Goal: Task Accomplishment & Management: Manage account settings

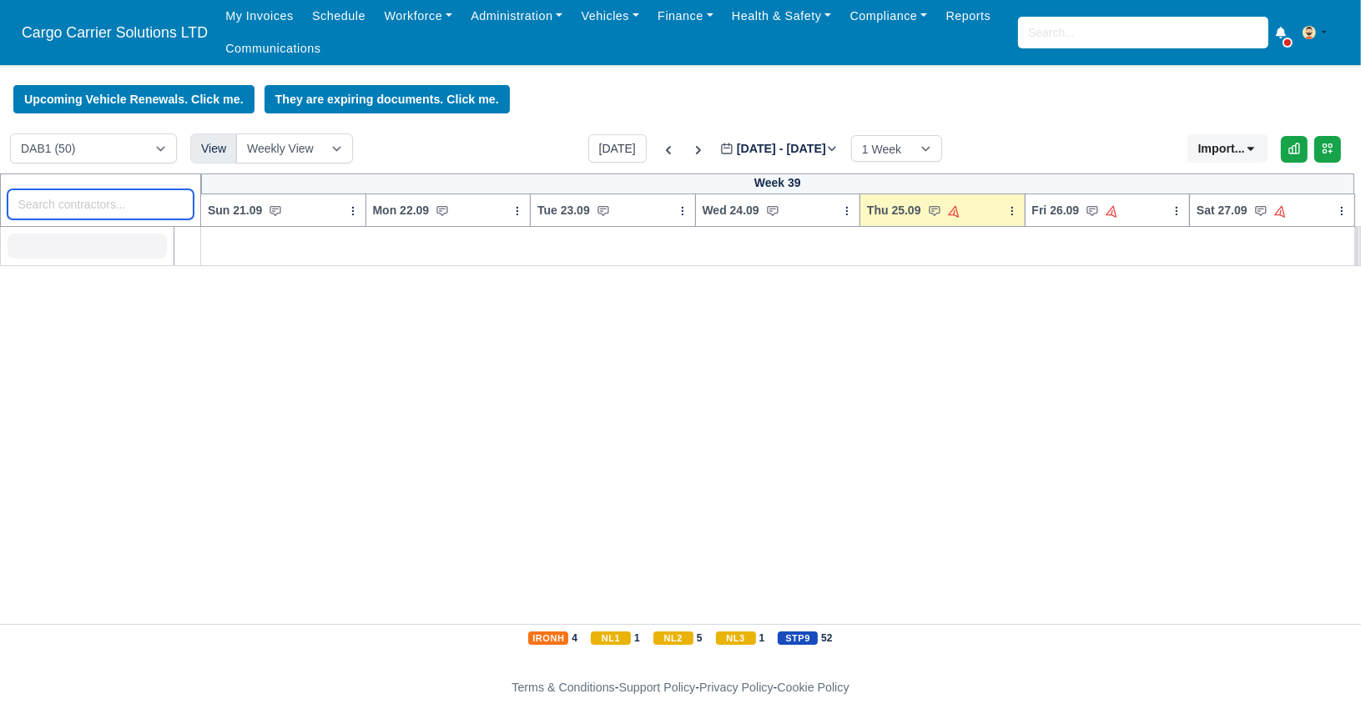
click at [93, 207] on input "search" at bounding box center [101, 204] width 187 height 30
click at [406, 18] on link "Workforce" at bounding box center [418, 16] width 87 height 33
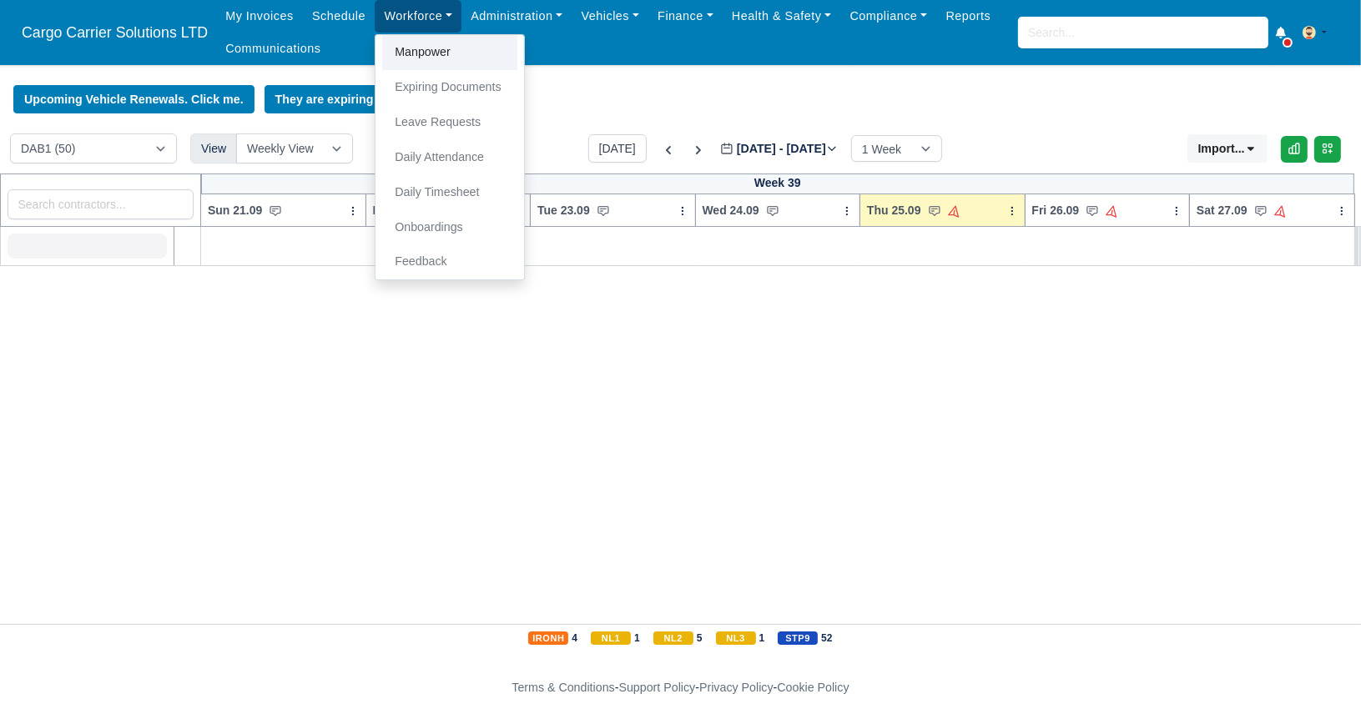
click at [413, 57] on link "Manpower" at bounding box center [449, 52] width 135 height 35
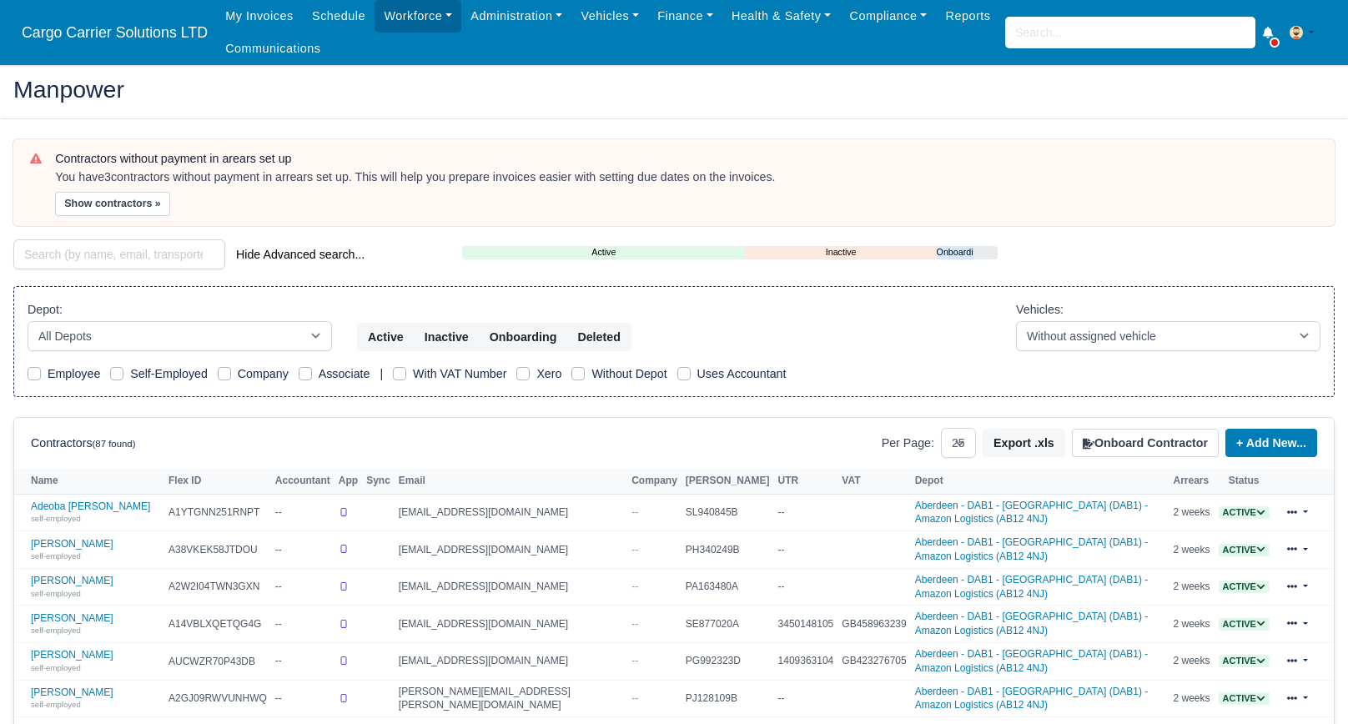
select select "25"
click at [50, 263] on input "search" at bounding box center [119, 254] width 212 height 30
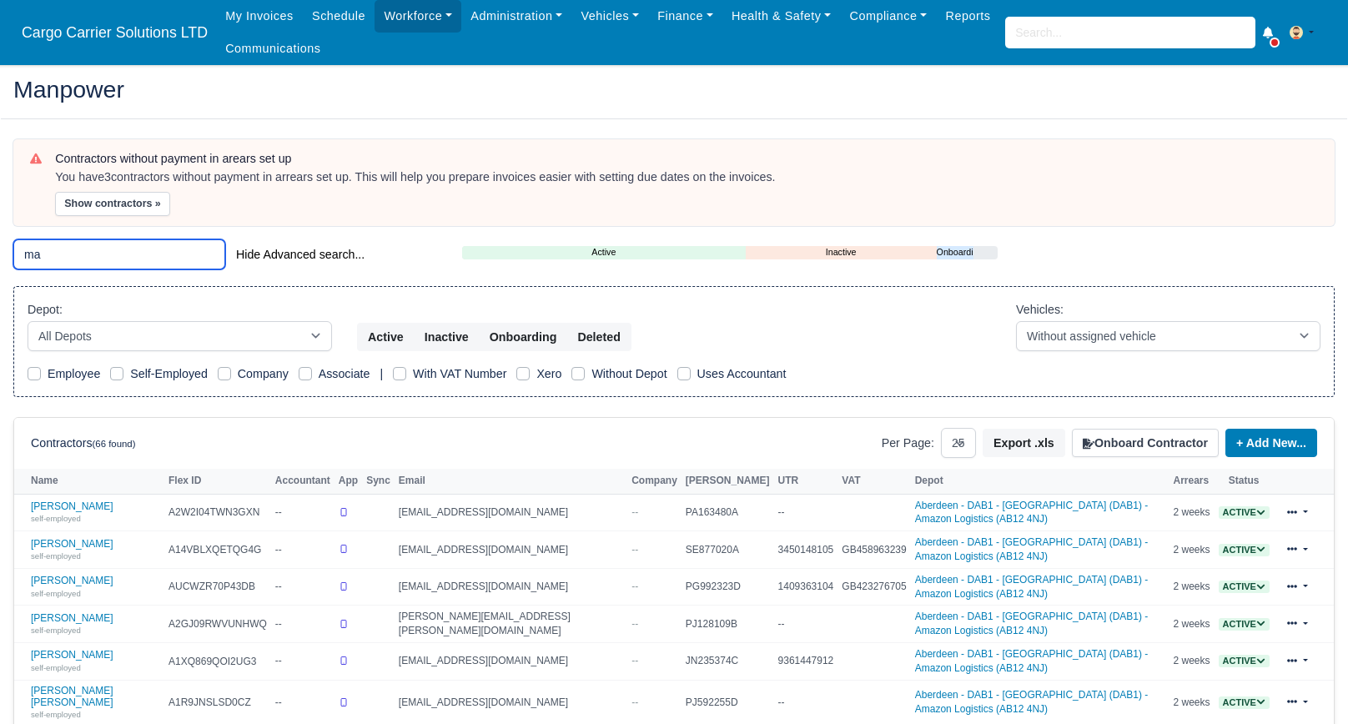
type input "m"
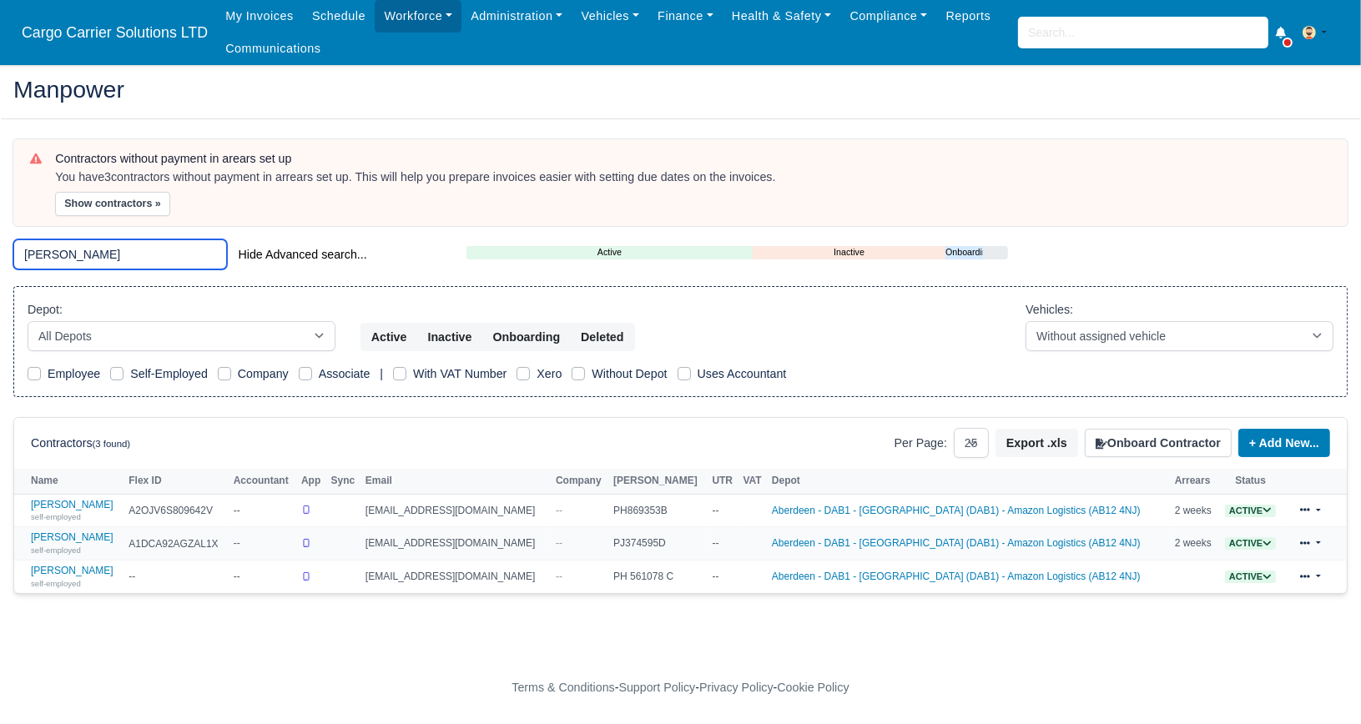
type input "jami"
click at [67, 527] on td "Jamie Kelly self-employed" at bounding box center [69, 543] width 110 height 33
click at [66, 546] on small "self-employed" at bounding box center [56, 550] width 50 height 9
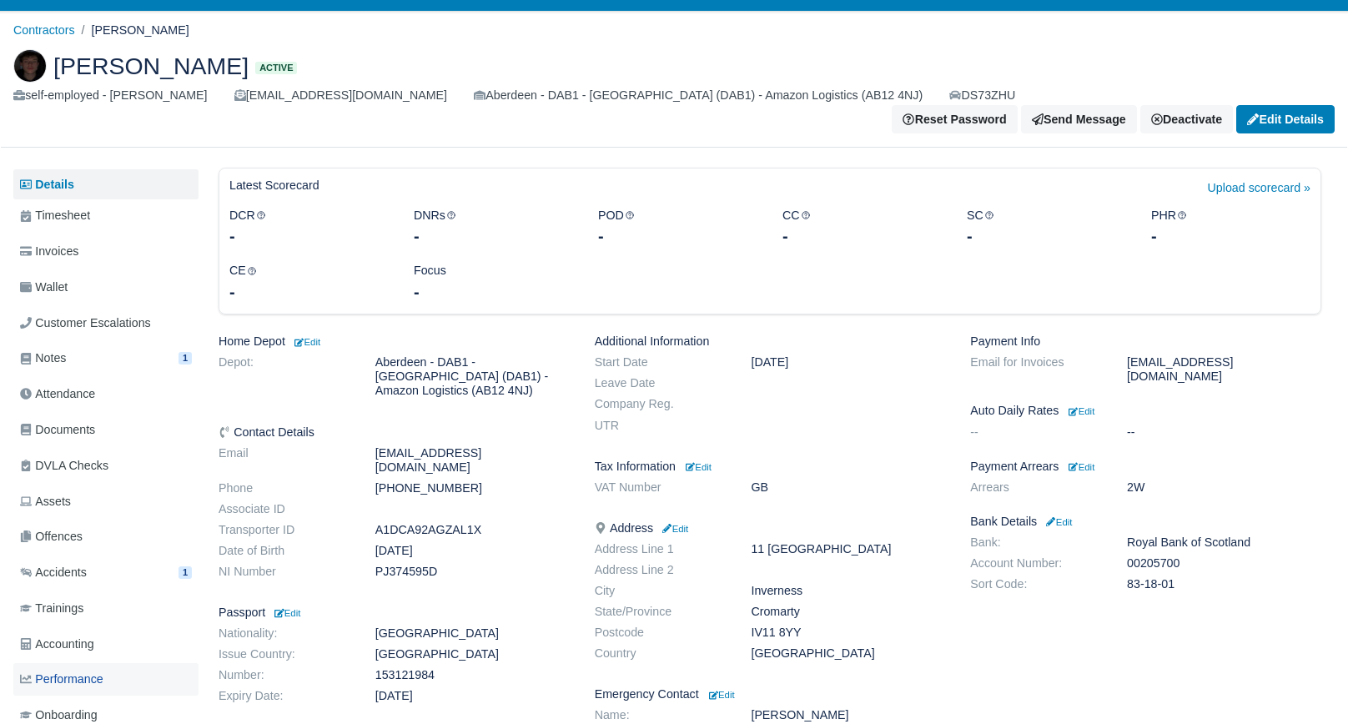
scroll to position [83, 0]
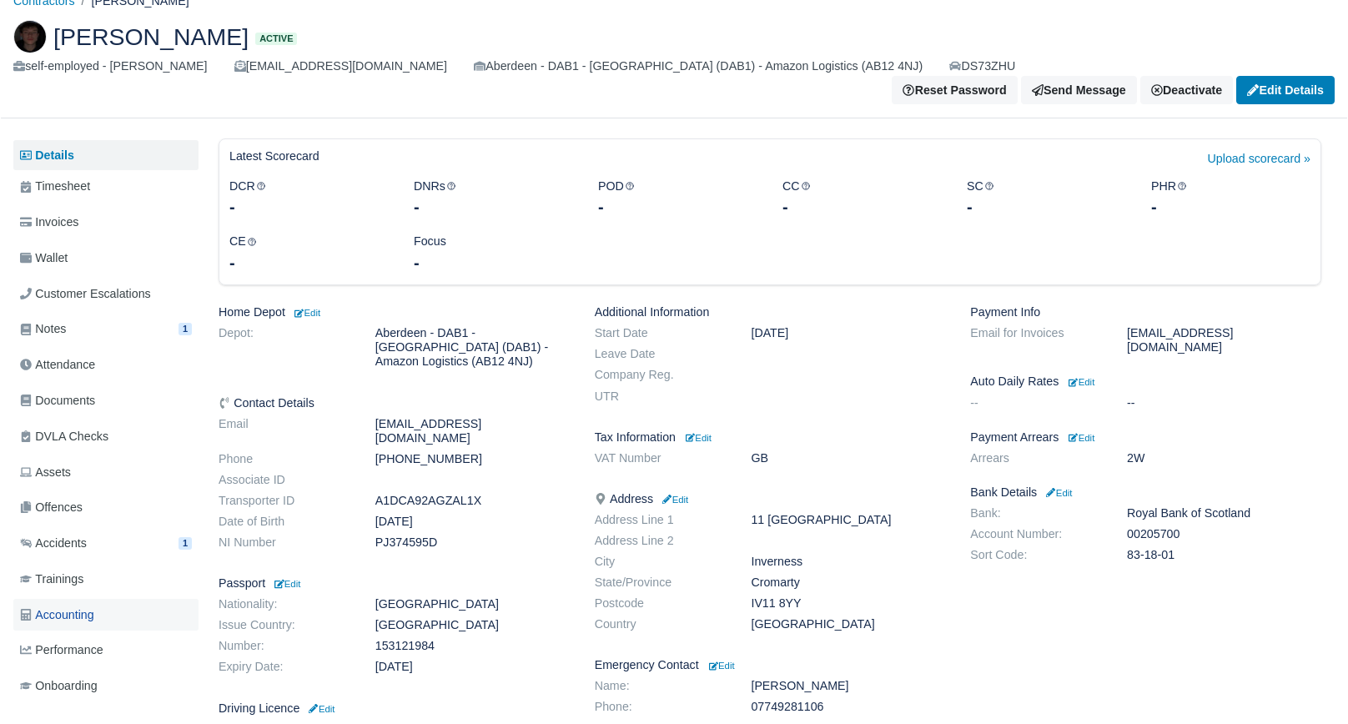
click at [80, 606] on span "Accounting" at bounding box center [57, 615] width 74 height 19
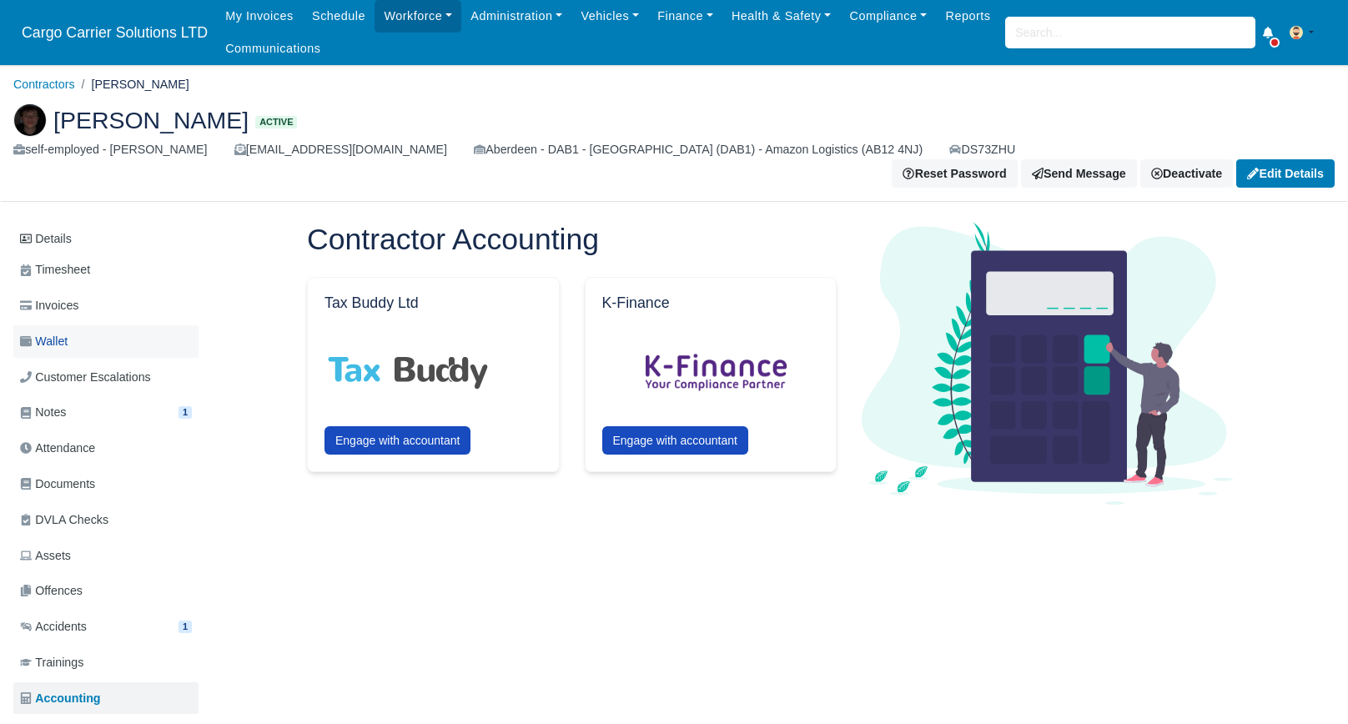
click at [60, 332] on span "Wallet" at bounding box center [44, 341] width 48 height 19
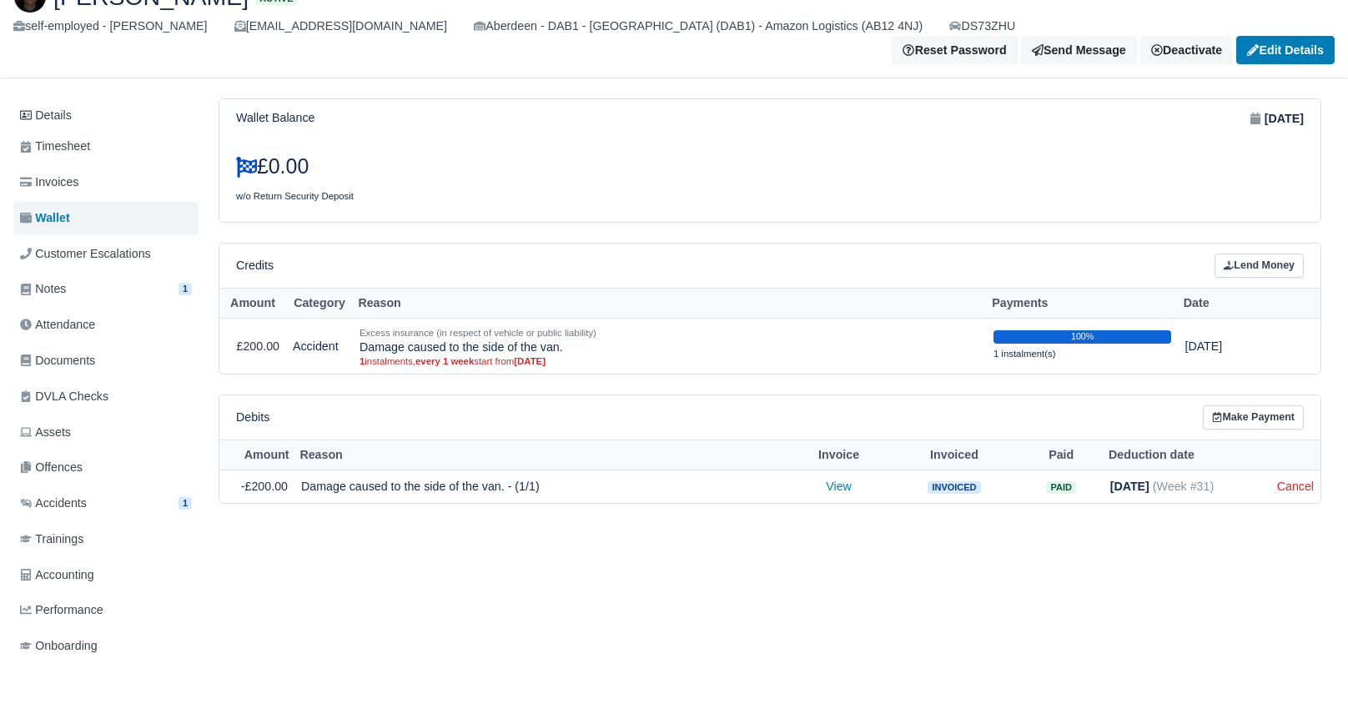
scroll to position [139, 0]
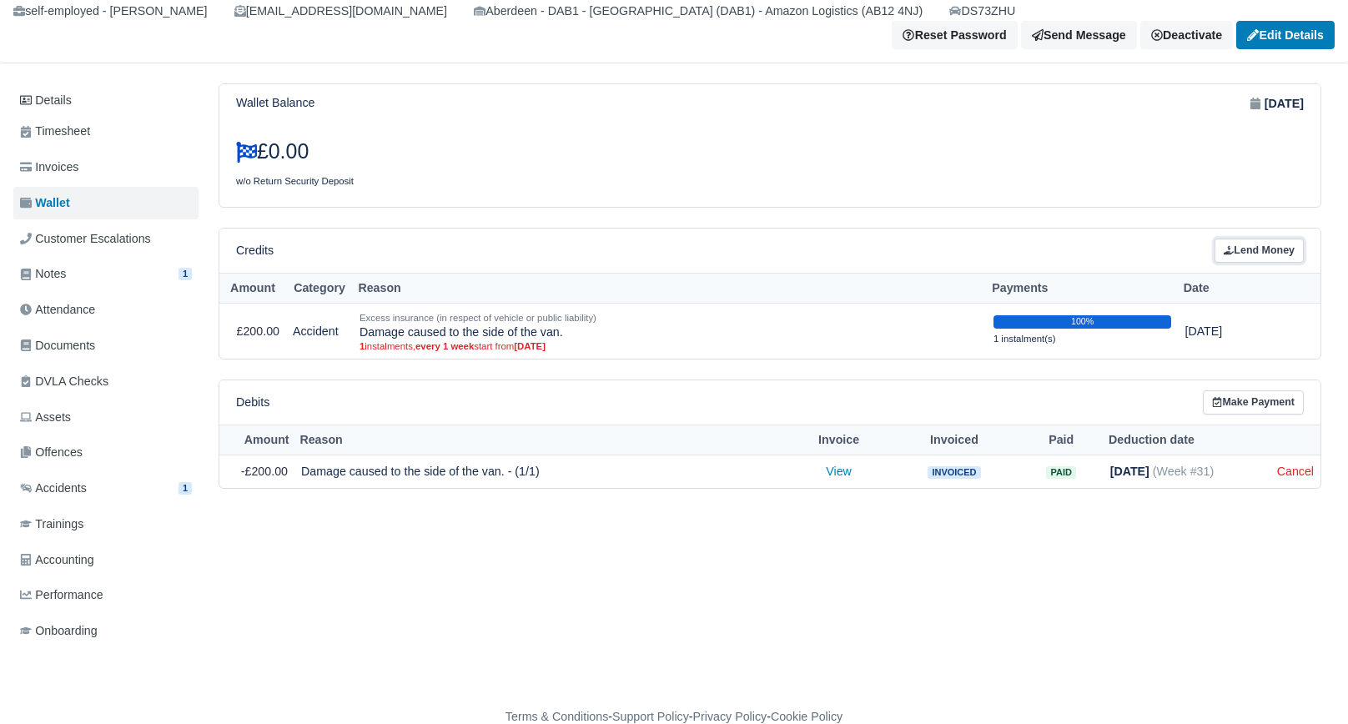
click at [1288, 239] on link "Lend Money" at bounding box center [1259, 251] width 89 height 24
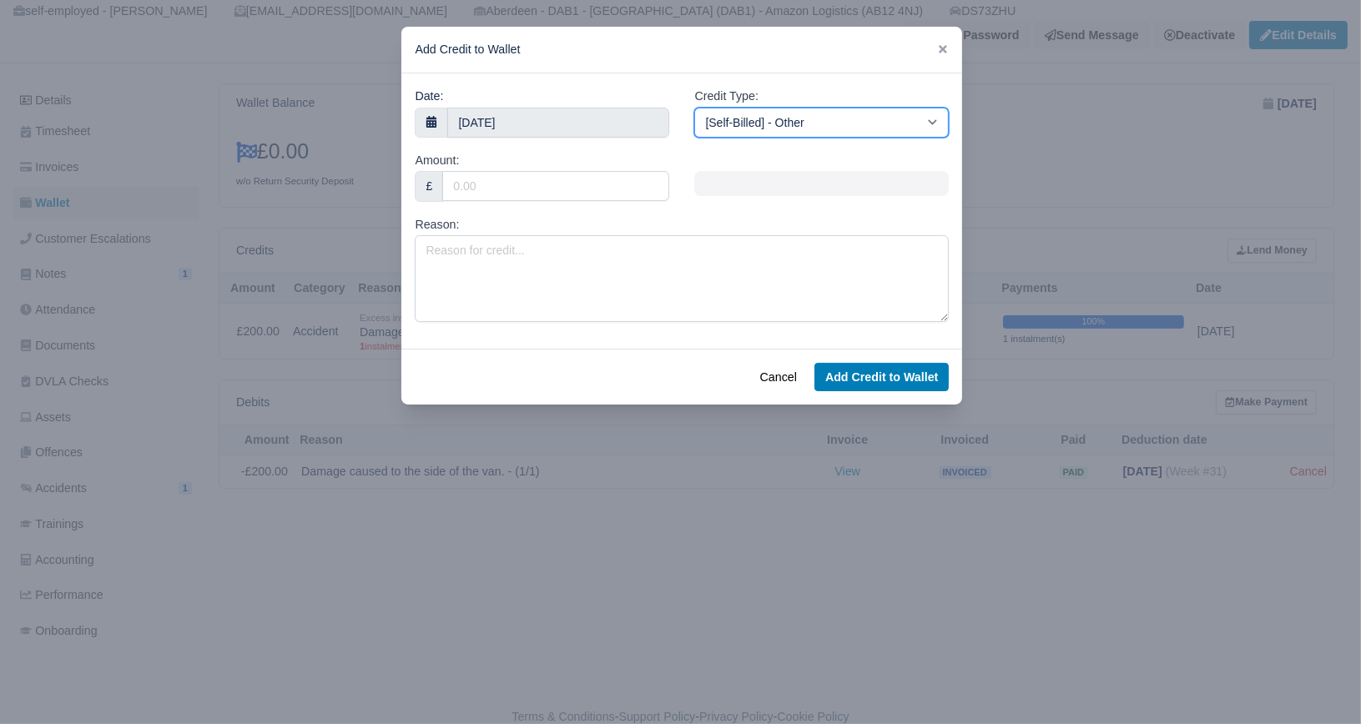
click at [787, 127] on select "[Self-Billed] - Other [Self-Billed] - Negative Invoice [Self-Billed] - Keychain…" at bounding box center [821, 123] width 255 height 30
select select "excess_liability"
click at [694, 108] on select "[Self-Billed] - Other [Self-Billed] - Negative Invoice [Self-Billed] - Keychain…" at bounding box center [821, 123] width 255 height 30
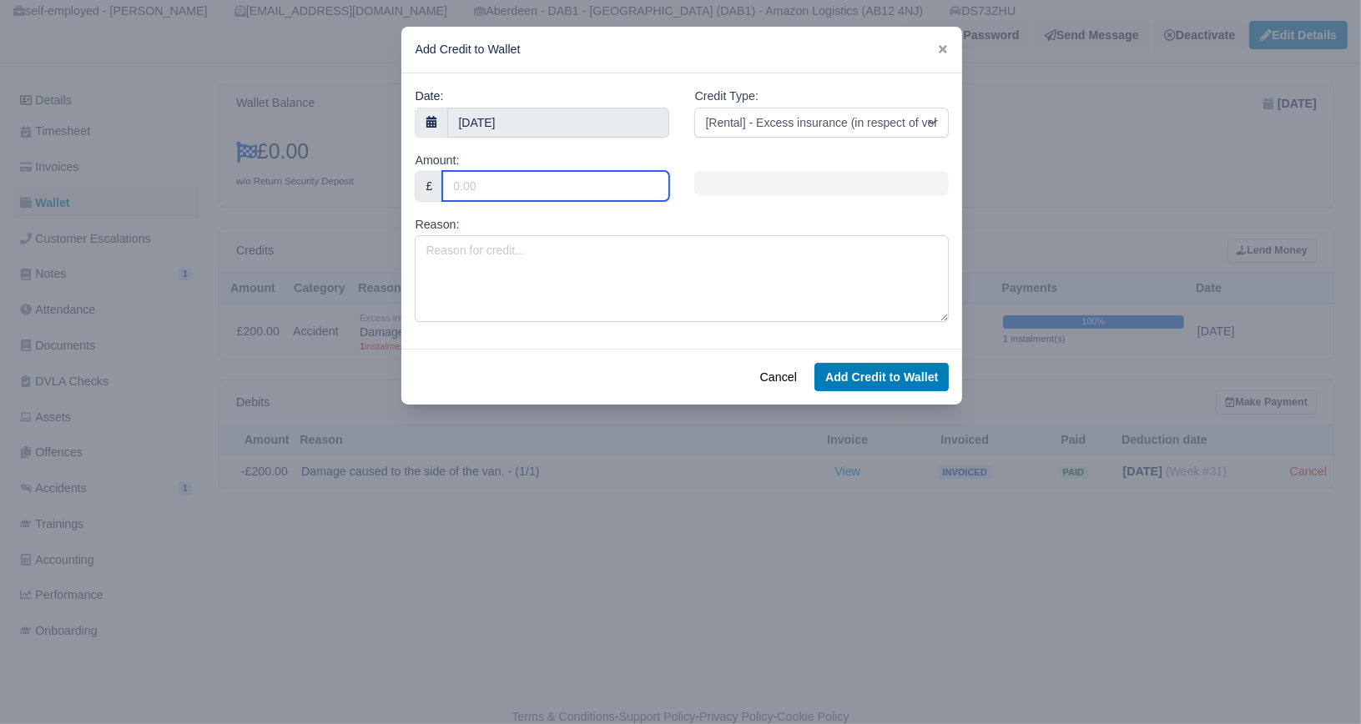
click at [504, 179] on input "Amount:" at bounding box center [555, 186] width 227 height 30
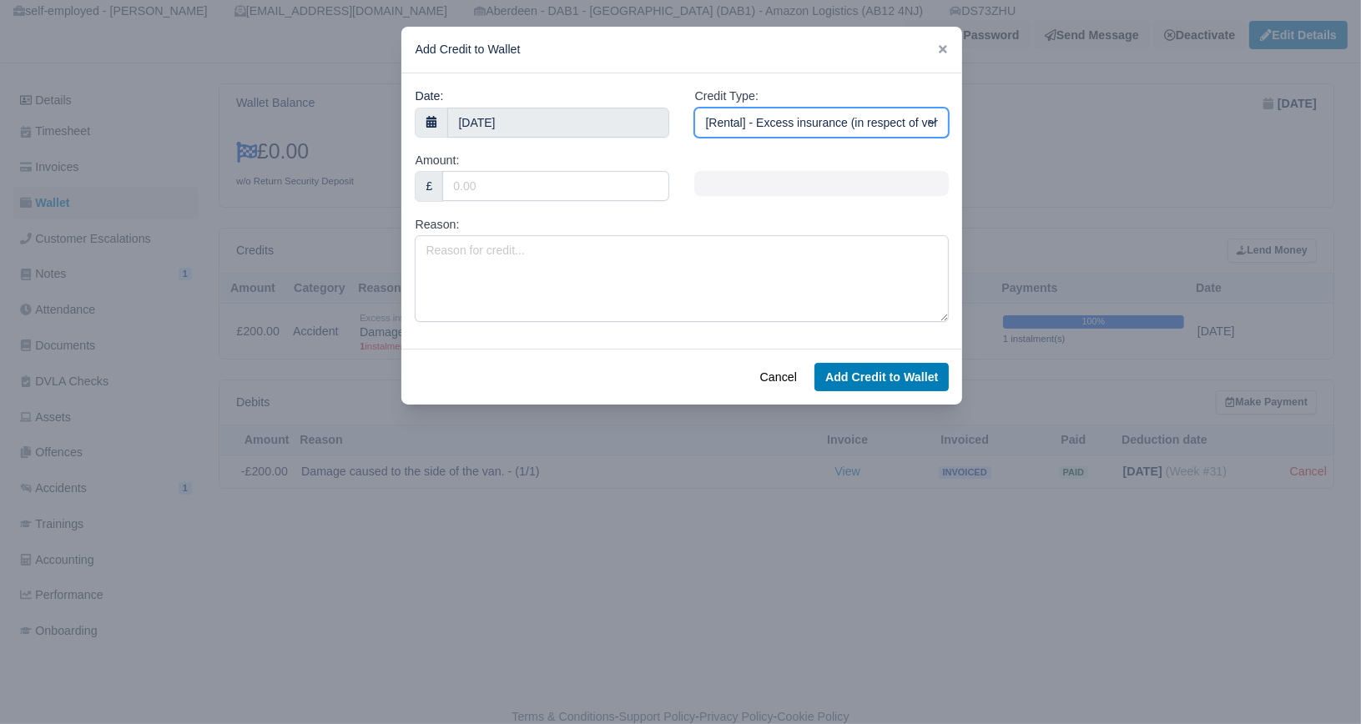
click at [775, 124] on select "[Self-Billed] - Other [Self-Billed] - Negative Invoice [Self-Billed] - Keychain…" at bounding box center [821, 123] width 255 height 30
click at [942, 50] on icon at bounding box center [943, 49] width 8 height 8
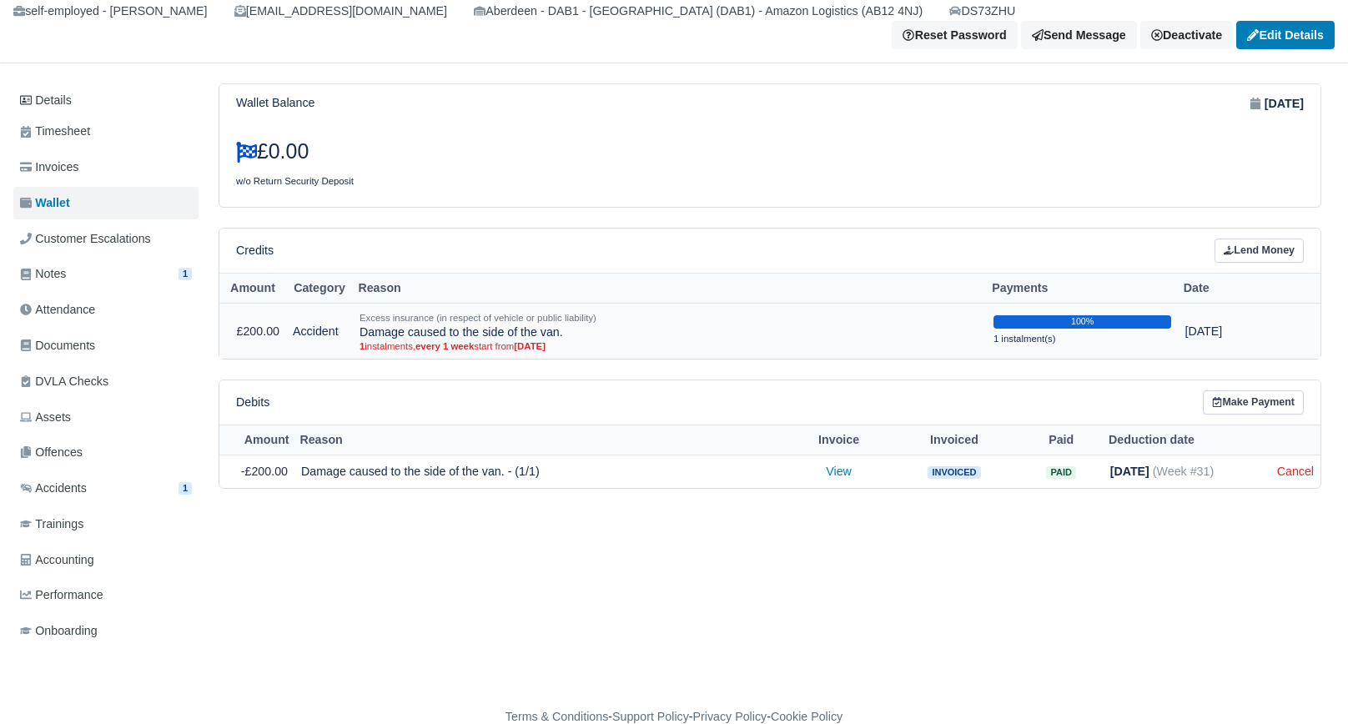
click at [301, 304] on td "Accident" at bounding box center [319, 331] width 67 height 55
drag, startPoint x: 677, startPoint y: 264, endPoint x: 981, endPoint y: 242, distance: 305.3
click at [928, 273] on th "Reason" at bounding box center [670, 288] width 634 height 31
click at [1163, 304] on td "100% 1 instalment(s)" at bounding box center [1083, 331] width 192 height 55
click at [1123, 315] on div "100%" at bounding box center [1083, 321] width 179 height 13
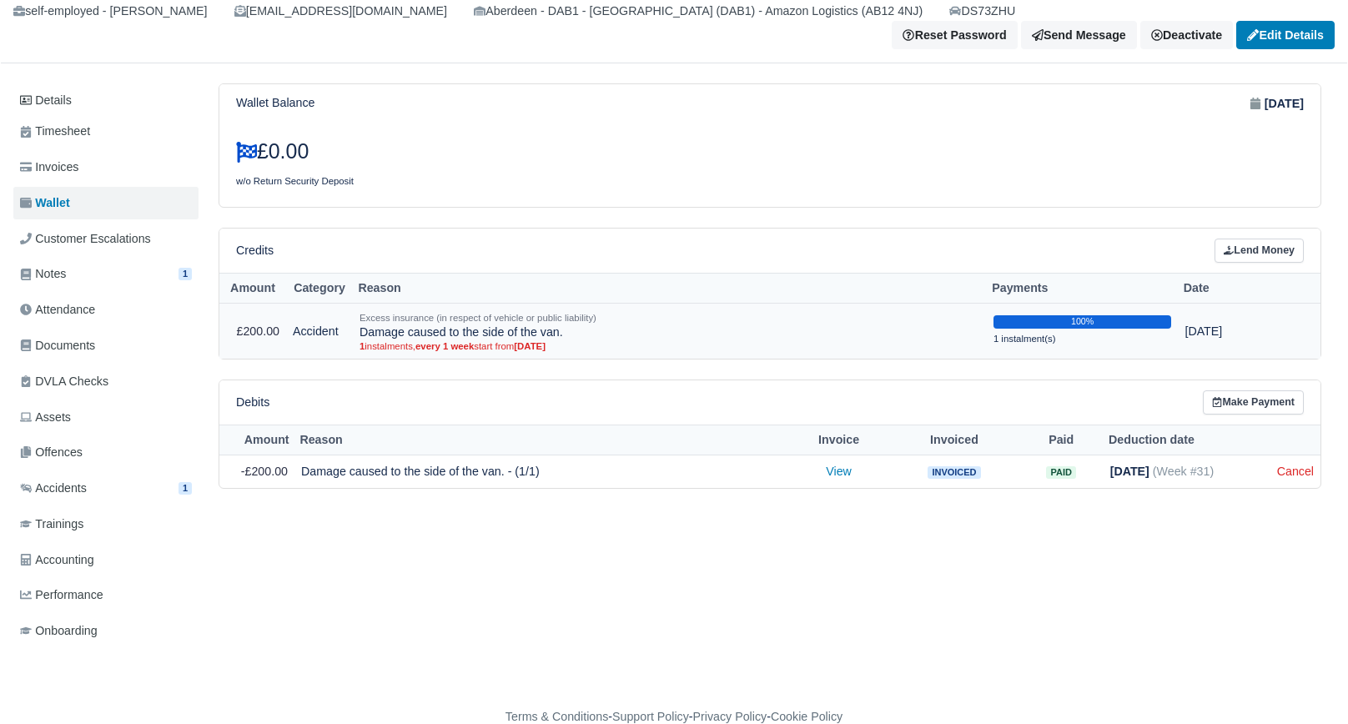
click at [844, 310] on div "Excess insurance (in respect of vehicle or public liability)" at bounding box center [670, 317] width 621 height 15
click at [553, 313] on small "Excess insurance (in respect of vehicle or public liability)" at bounding box center [478, 318] width 237 height 10
click at [513, 340] on small "1 instalments, every 1 week start from Aug 1, 2025" at bounding box center [670, 346] width 621 height 12
click at [1265, 239] on link "Lend Money" at bounding box center [1259, 251] width 89 height 24
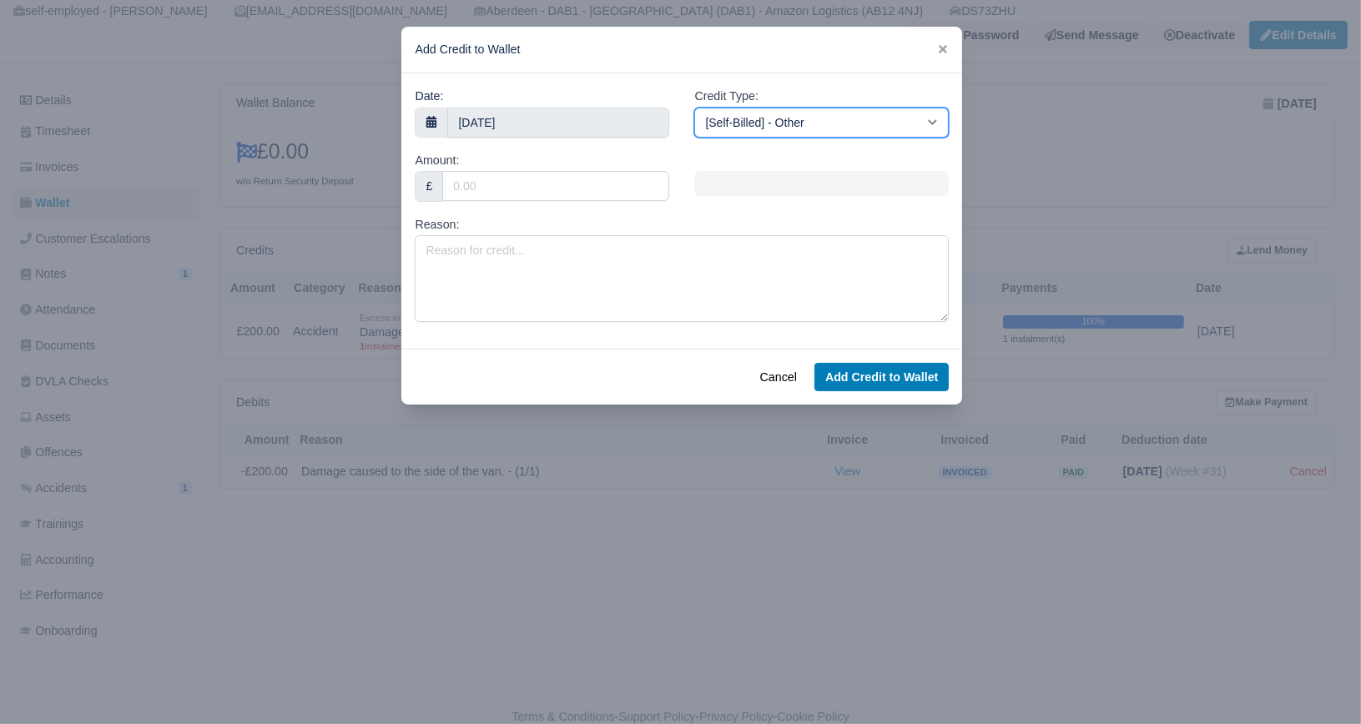
click at [807, 120] on select "[Self-Billed] - Other [Self-Billed] - Negative Invoice [Self-Billed] - Keychain…" at bounding box center [821, 123] width 255 height 30
click at [1009, 97] on div at bounding box center [680, 362] width 1361 height 724
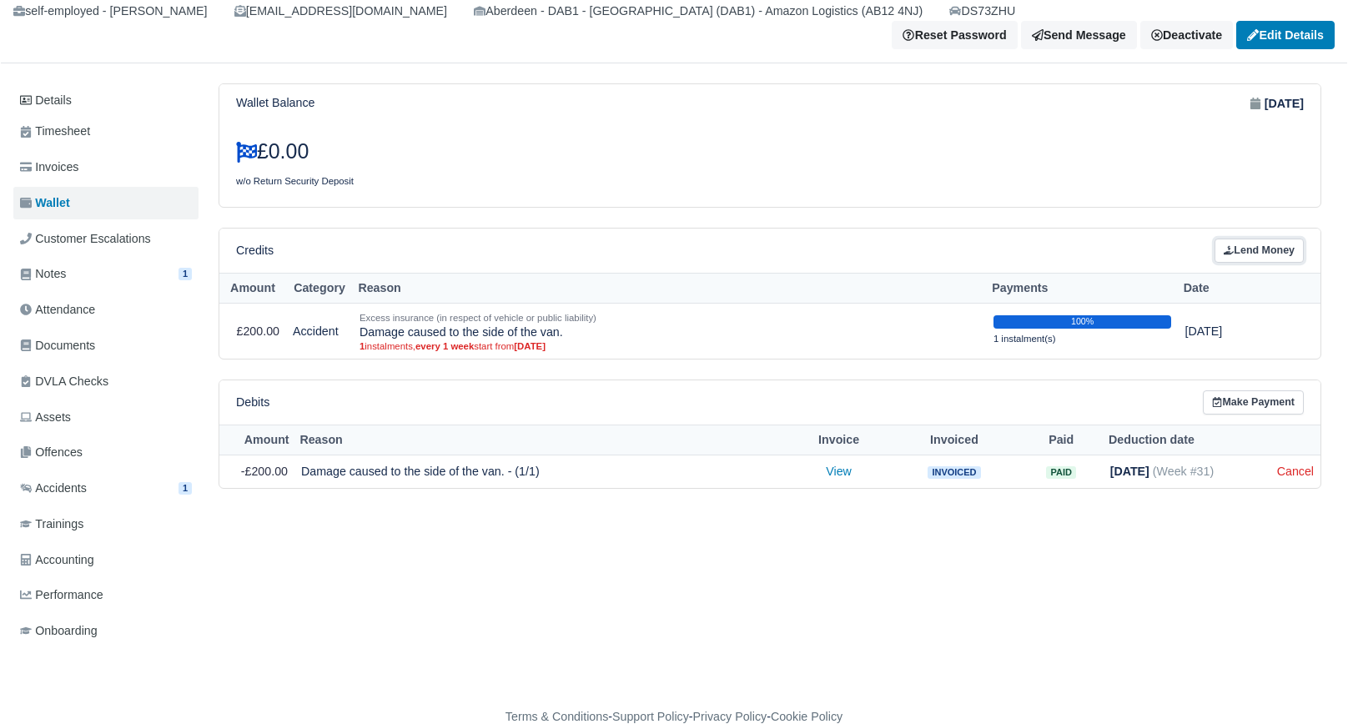
click at [1262, 239] on link "Lend Money" at bounding box center [1259, 251] width 89 height 24
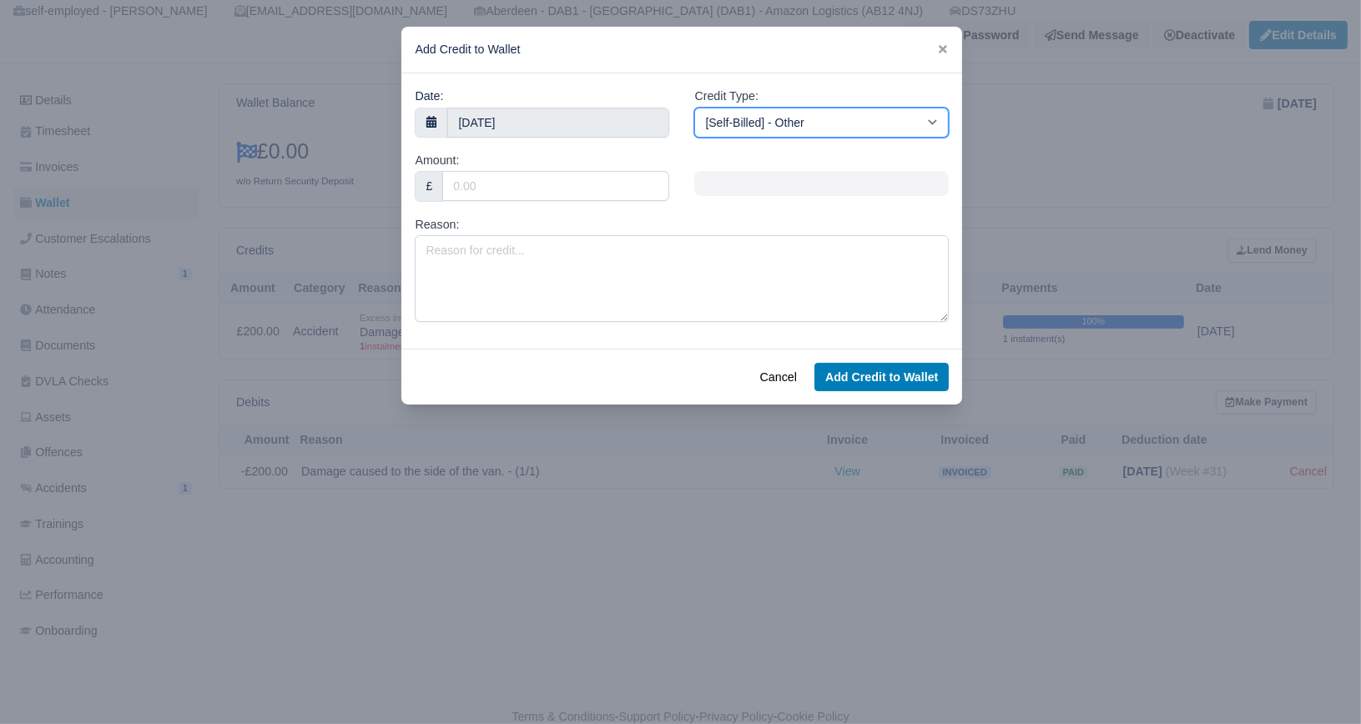
click at [736, 121] on select "[Self-Billed] - Other [Self-Billed] - Negative Invoice [Self-Billed] - Keychain…" at bounding box center [821, 123] width 255 height 30
select select "proerty_damage"
click at [694, 108] on select "[Self-Billed] - Other [Self-Billed] - Negative Invoice [Self-Billed] - Keychain…" at bounding box center [821, 123] width 255 height 30
drag, startPoint x: 481, startPoint y: 170, endPoint x: 493, endPoint y: 172, distance: 12.6
click at [481, 168] on div "Amount: £" at bounding box center [542, 176] width 255 height 51
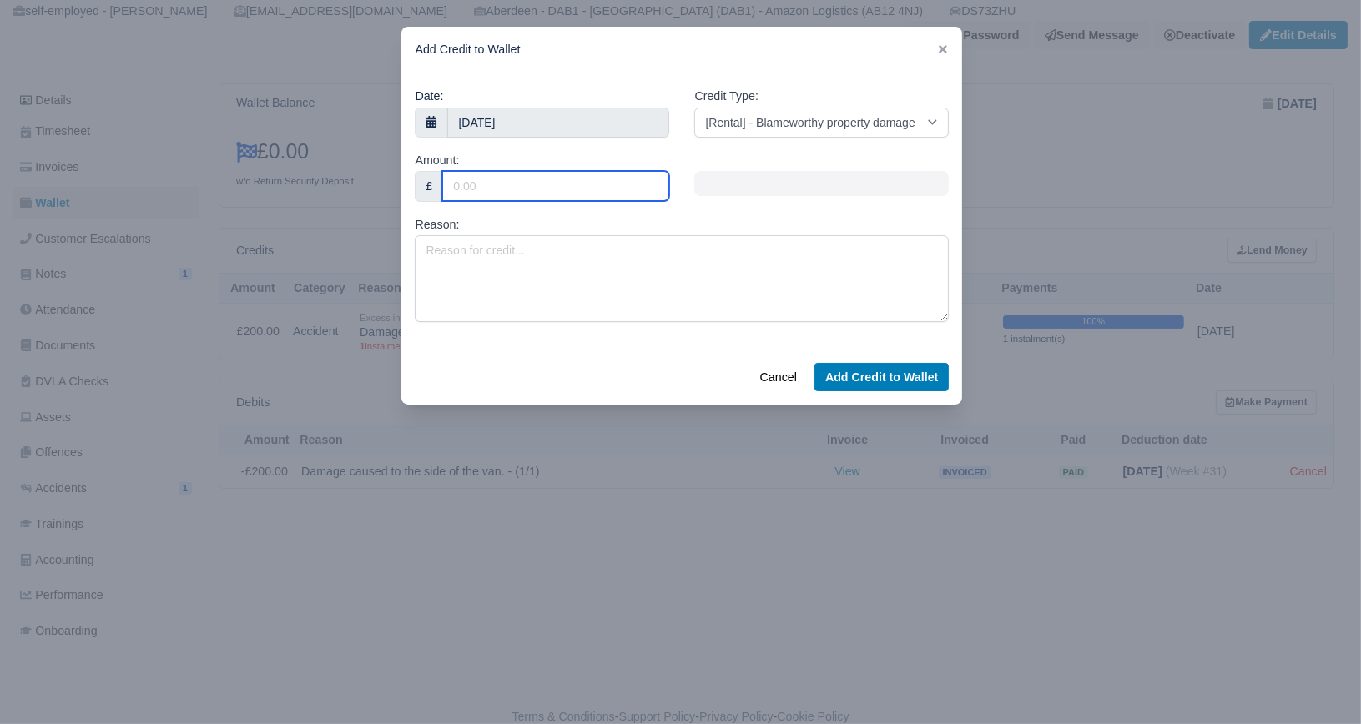
click at [499, 180] on input "Amount:" at bounding box center [555, 186] width 227 height 30
type input "100"
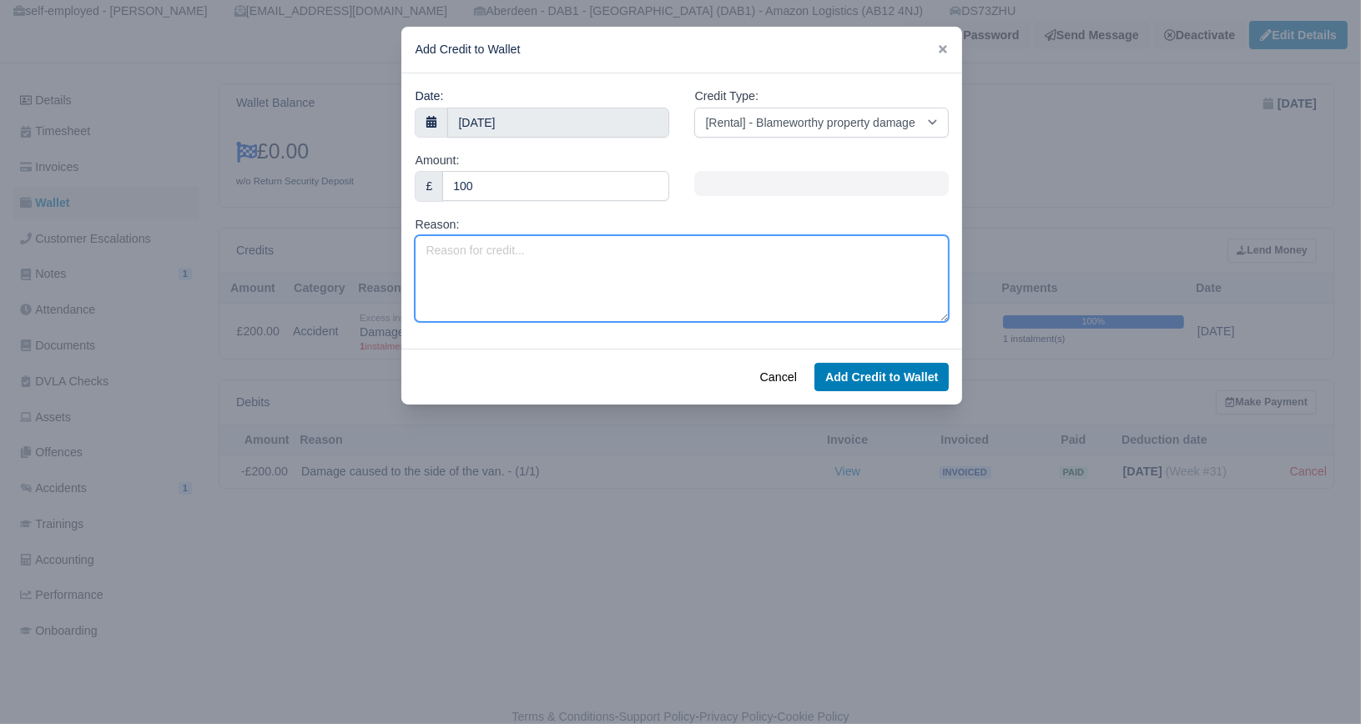
click at [520, 273] on textarea "Reason:" at bounding box center [682, 278] width 534 height 87
type textarea "Damaged phone"
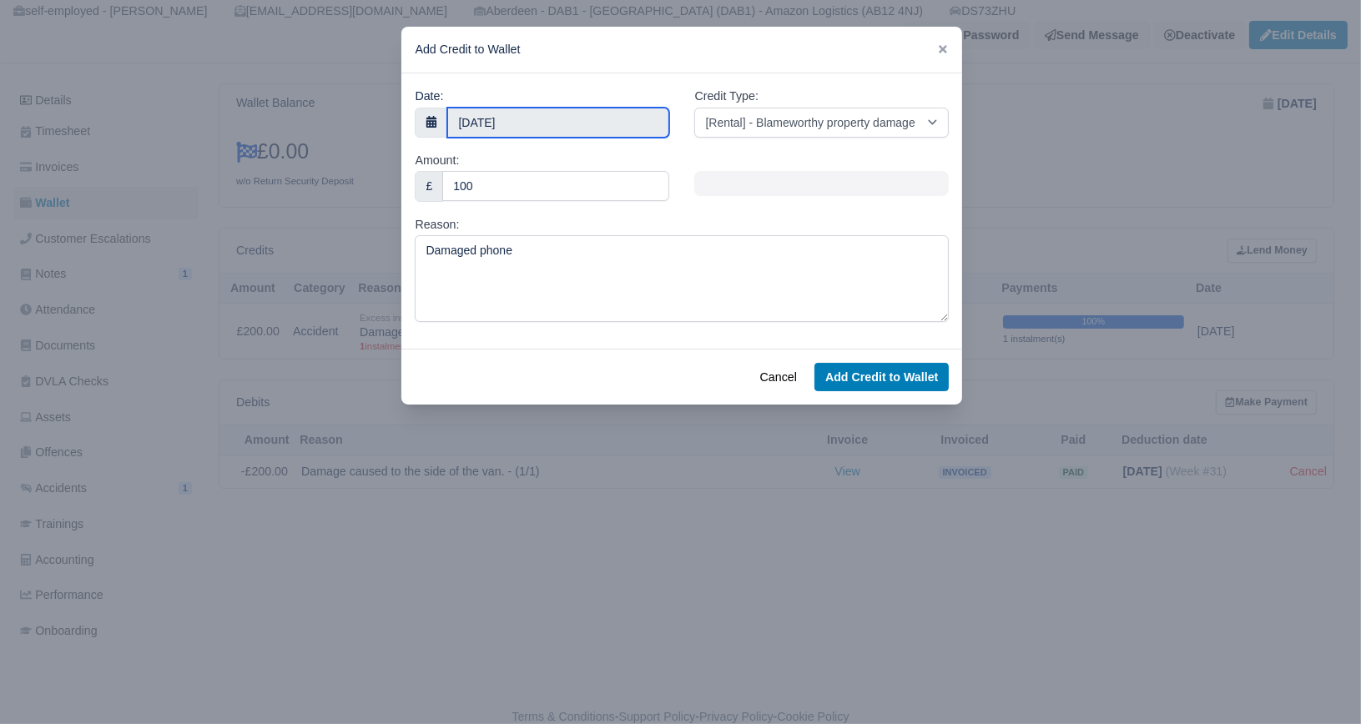
click at [557, 113] on input "25 September 2025" at bounding box center [558, 123] width 222 height 30
click at [880, 375] on button "Add Credit to Wallet" at bounding box center [881, 377] width 134 height 28
select select "other"
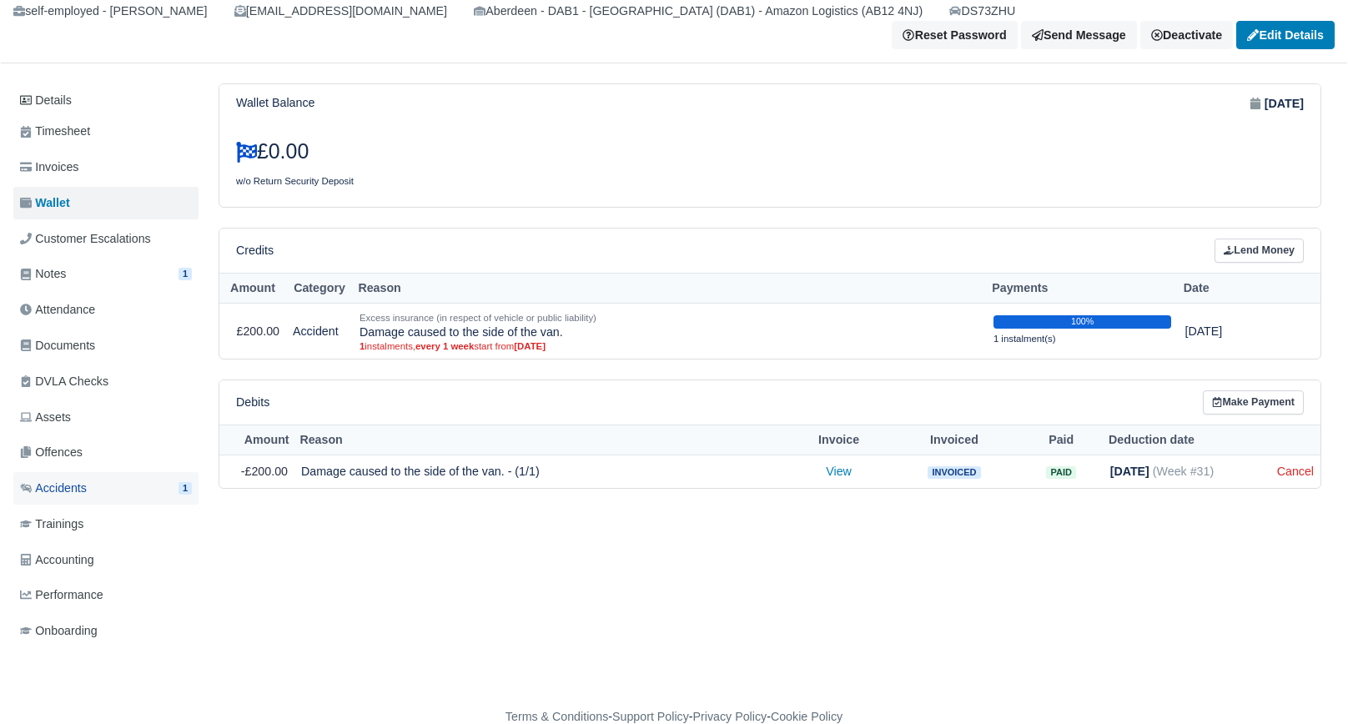
click at [75, 479] on span "Accidents" at bounding box center [53, 488] width 67 height 19
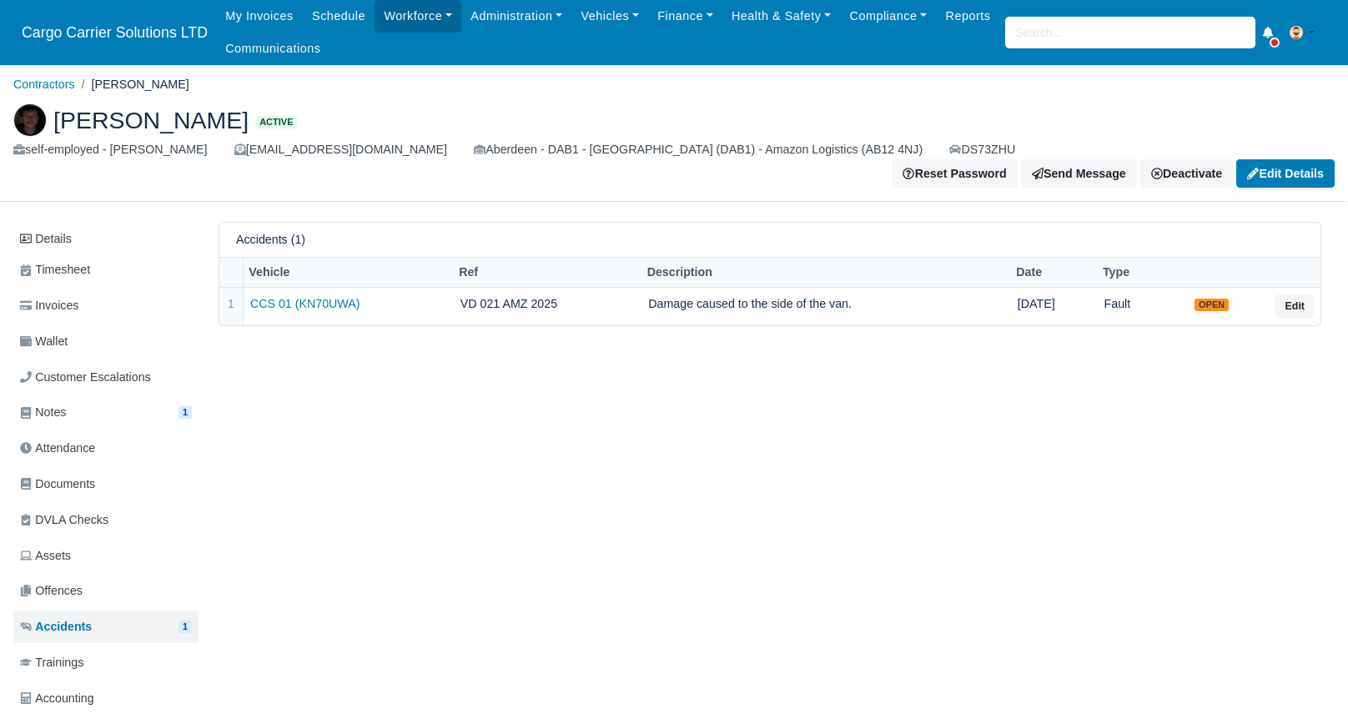
click at [375, 335] on div "Details Timesheet Invoices Wallet Customer Escalations Notes 1 Attendance" at bounding box center [674, 520] width 1322 height 597
click at [64, 325] on link "Wallet" at bounding box center [105, 341] width 185 height 33
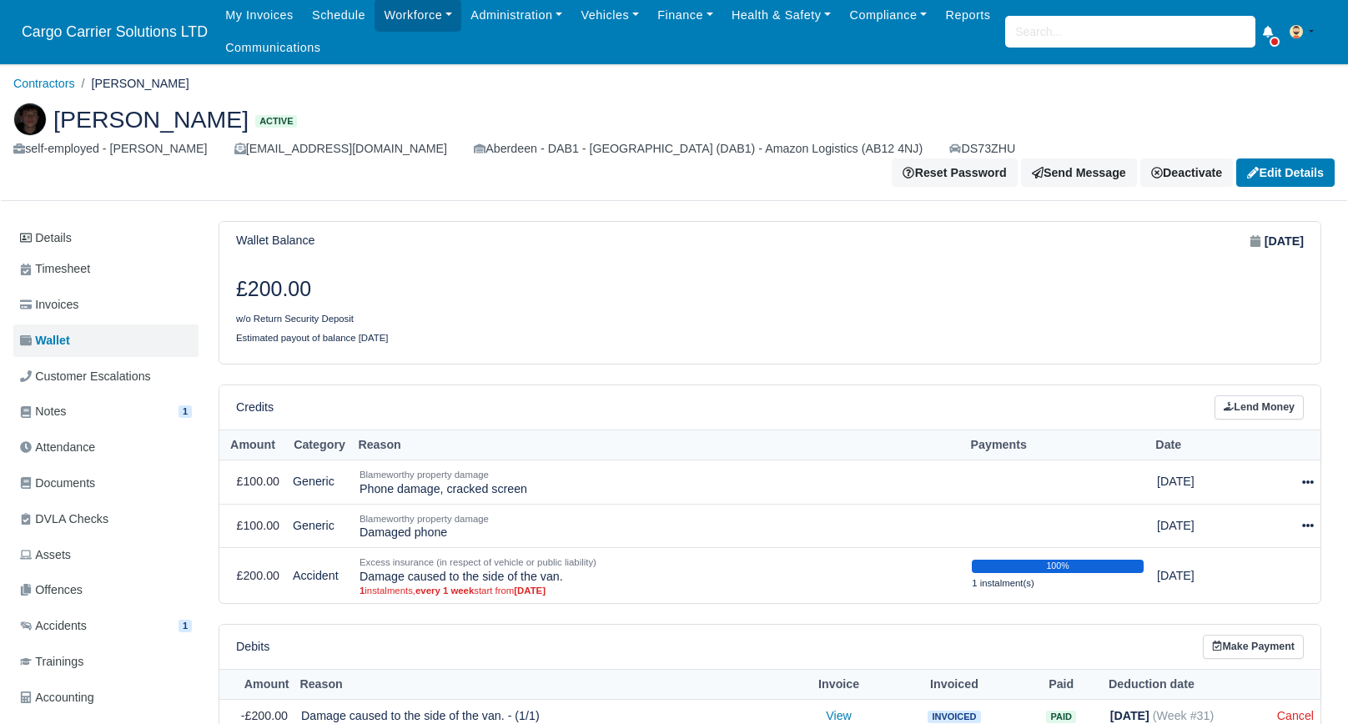
scroll to position [83, 0]
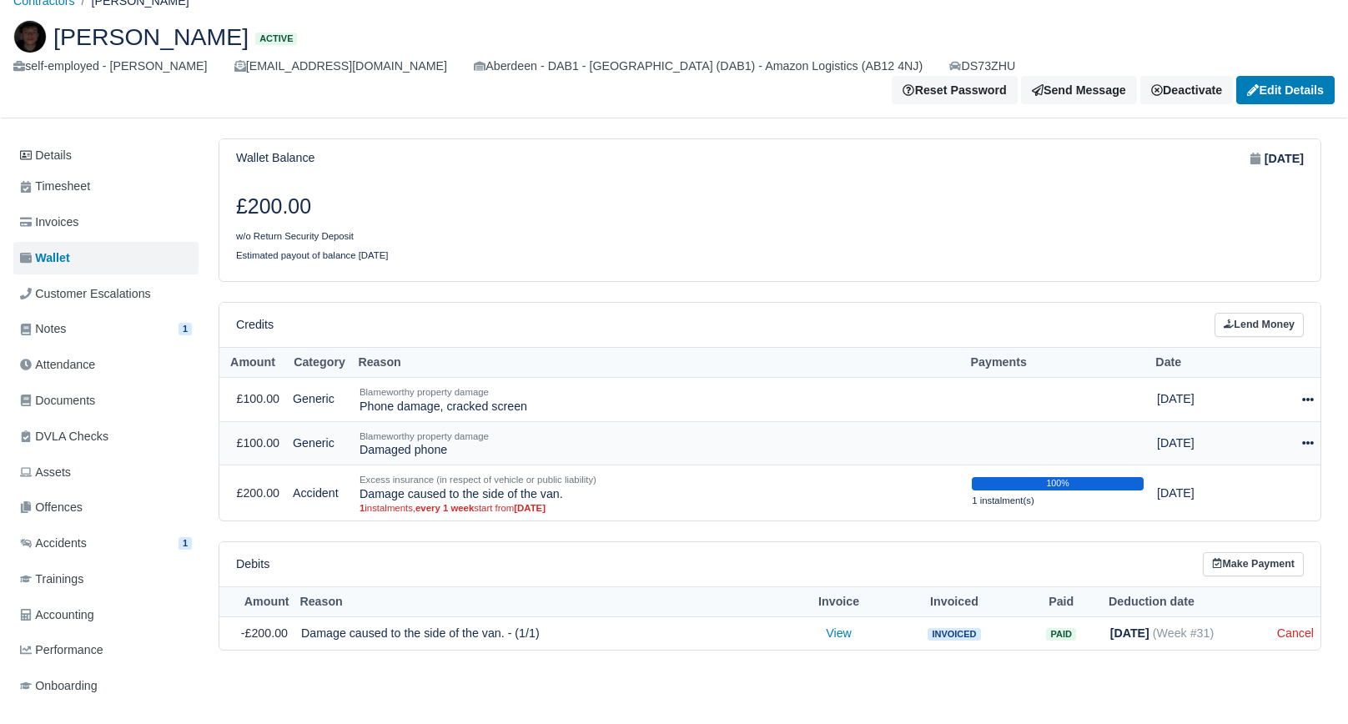
click at [1306, 437] on icon at bounding box center [1309, 443] width 12 height 12
click at [1021, 210] on div at bounding box center [1043, 219] width 547 height 51
click at [1308, 398] on icon at bounding box center [1309, 399] width 12 height 3
click at [1225, 503] on button "Delete" at bounding box center [1240, 513] width 149 height 20
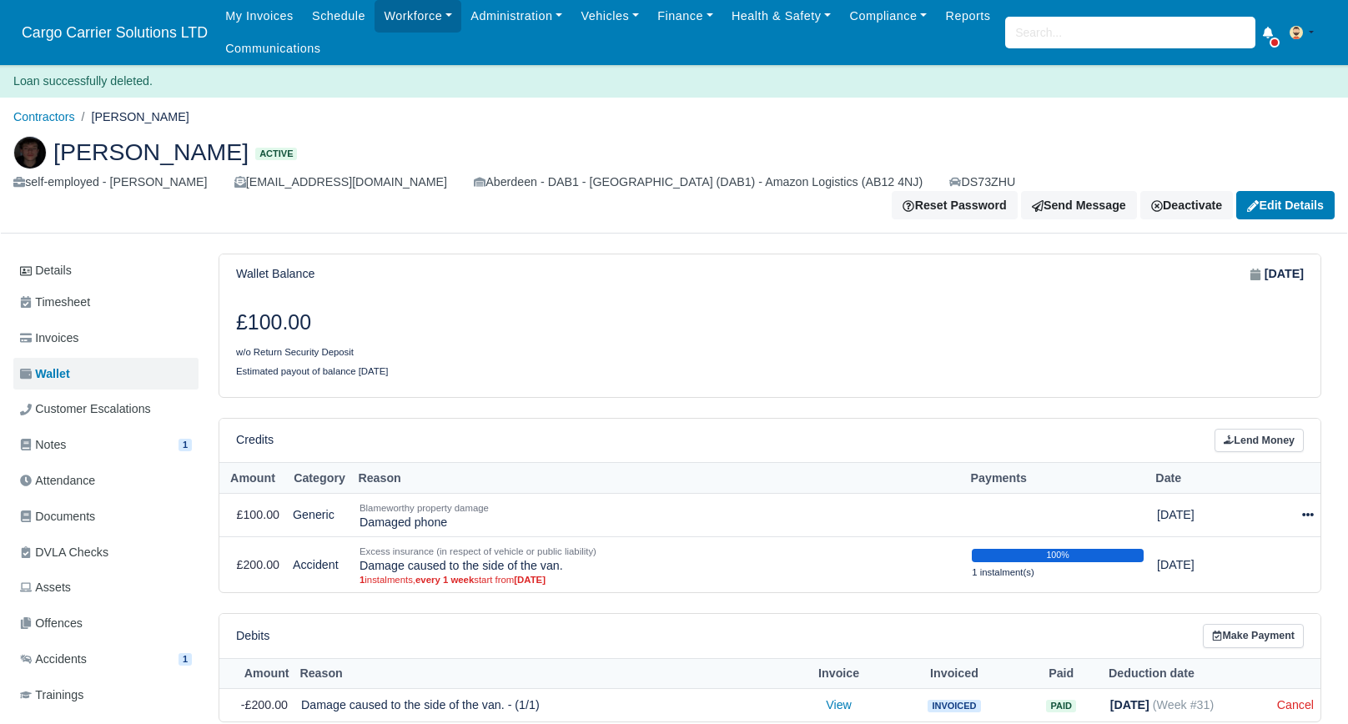
click at [501, 310] on h3 "£100.00" at bounding box center [497, 322] width 522 height 25
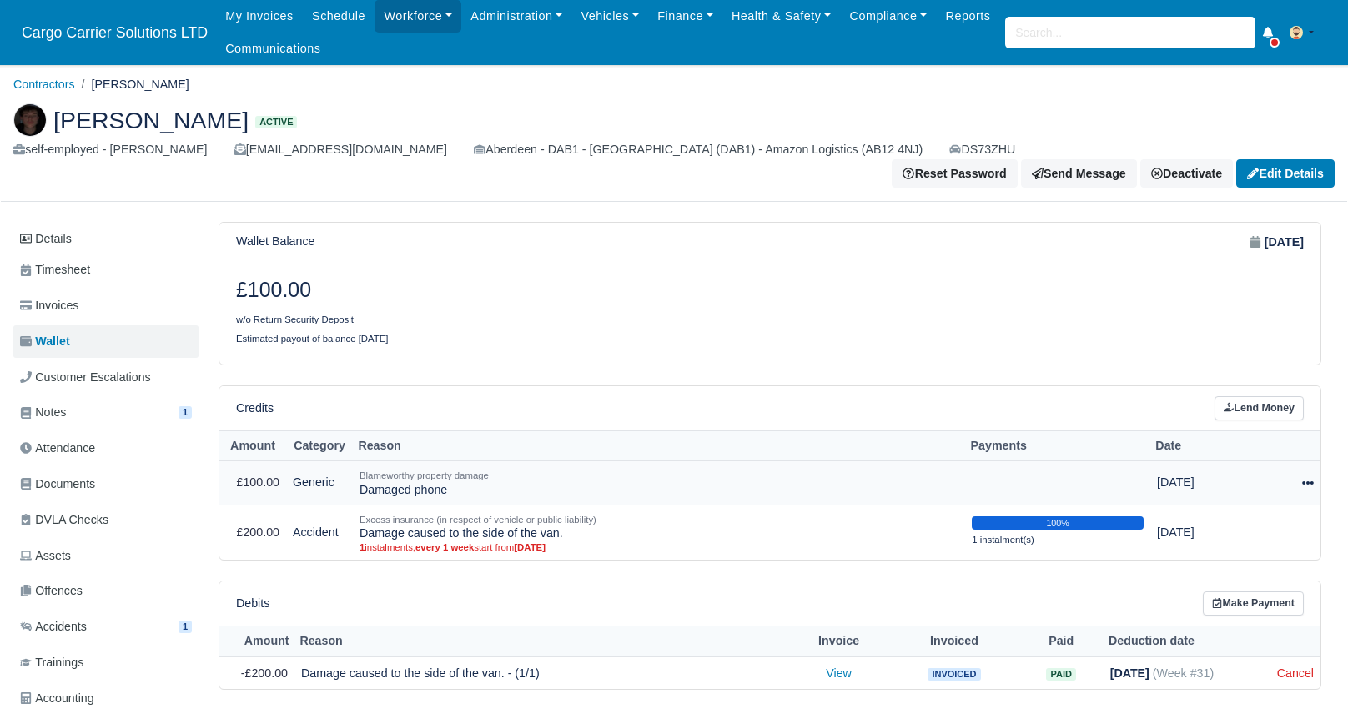
click at [1304, 477] on icon at bounding box center [1309, 483] width 12 height 12
click at [938, 302] on div "£100.00 w/o Return Security Deposit Estimated payout of balance [DATE]" at bounding box center [769, 312] width 1101 height 103
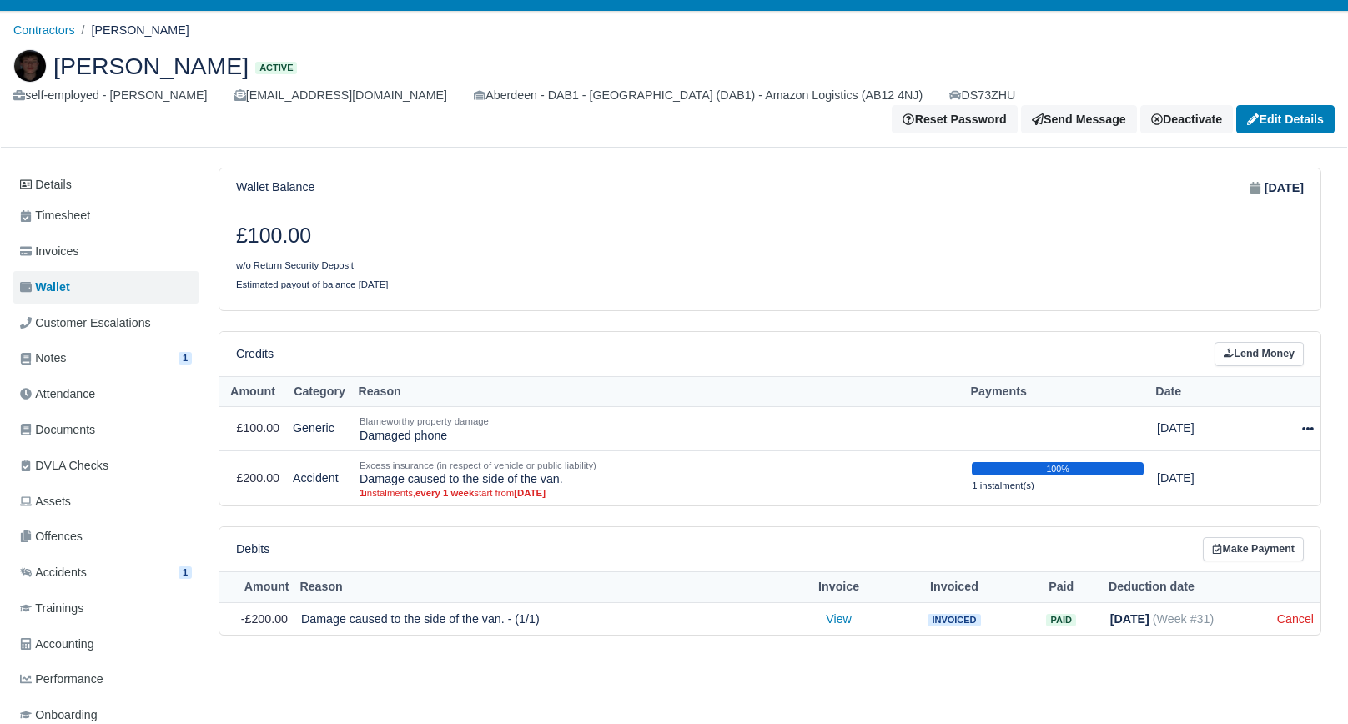
scroll to position [83, 0]
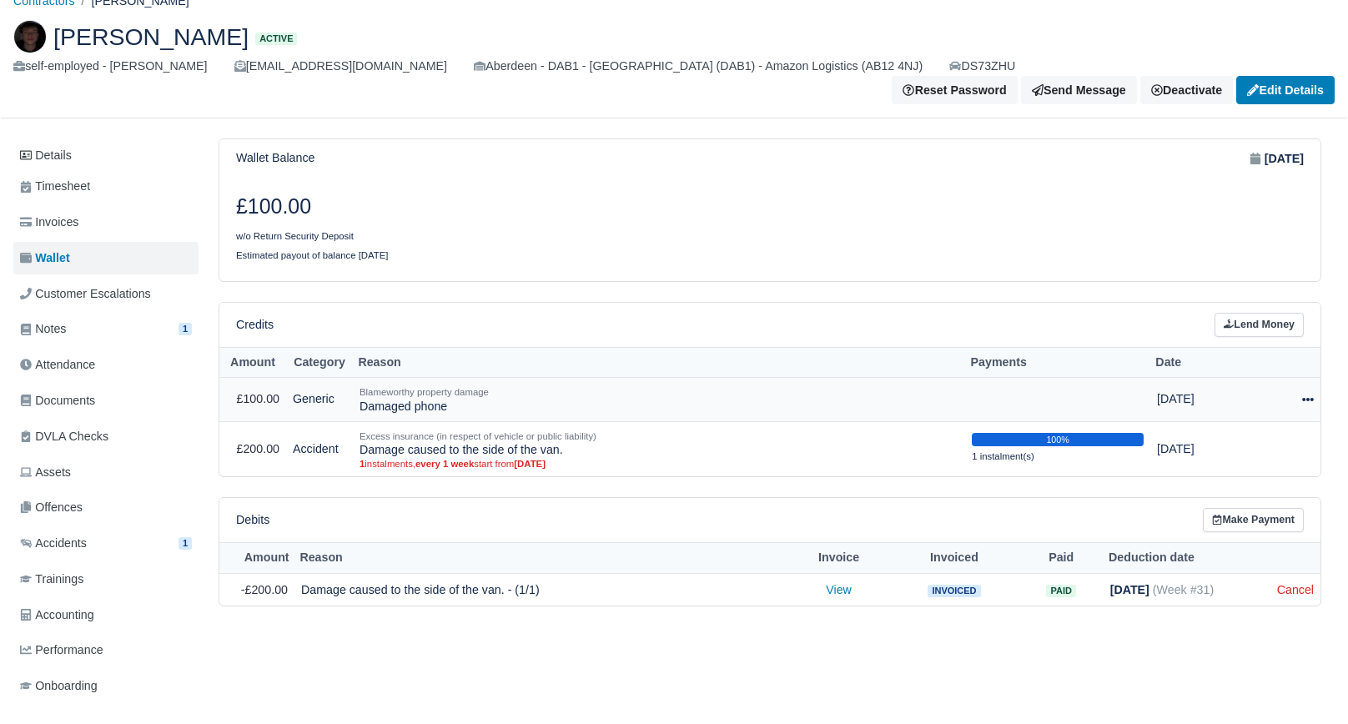
click at [472, 387] on small "Blameworthy property damage" at bounding box center [424, 392] width 129 height 10
click at [1058, 269] on div "Wallet Balance [DATE] £100.00 w/o Return Security Deposit Estimated payout of b…" at bounding box center [770, 373] width 1130 height 469
